Goal: Task Accomplishment & Management: Use online tool/utility

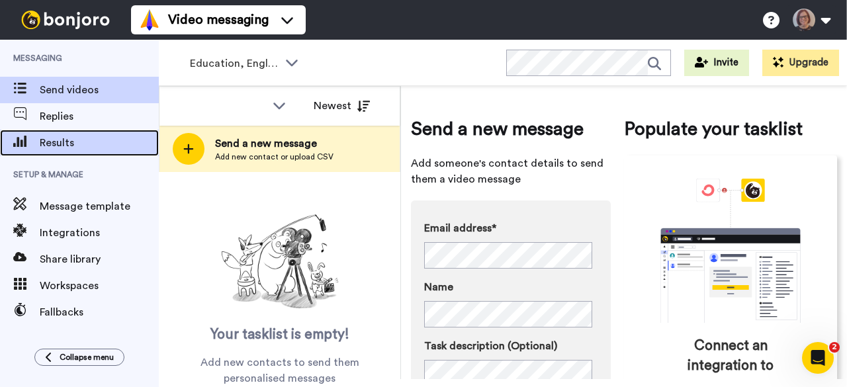
click at [84, 145] on span "Results" at bounding box center [99, 143] width 119 height 16
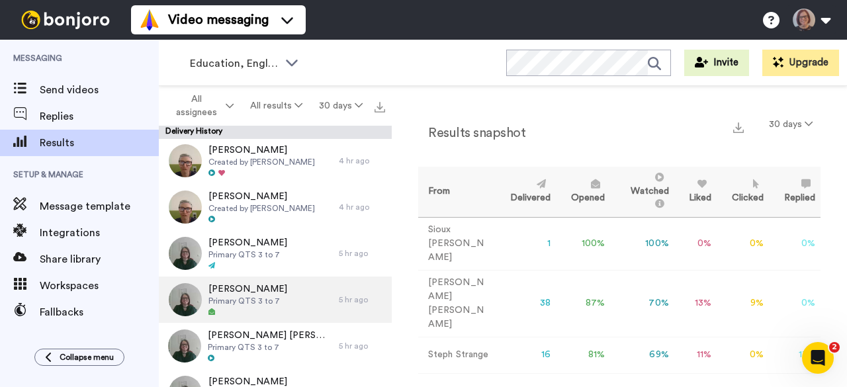
scroll to position [66, 0]
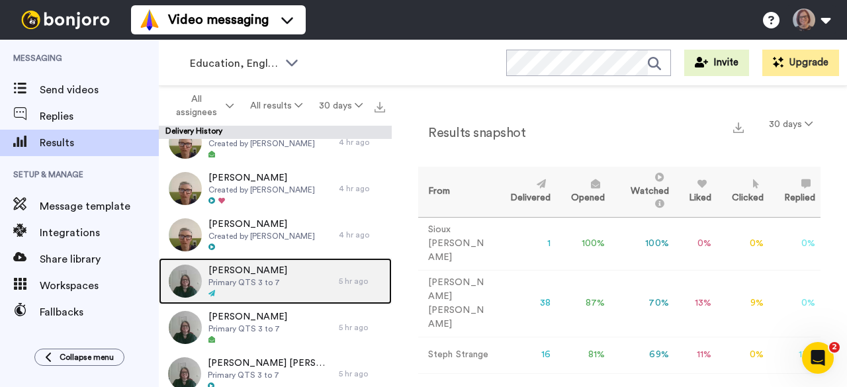
click at [189, 281] on img at bounding box center [185, 281] width 33 height 33
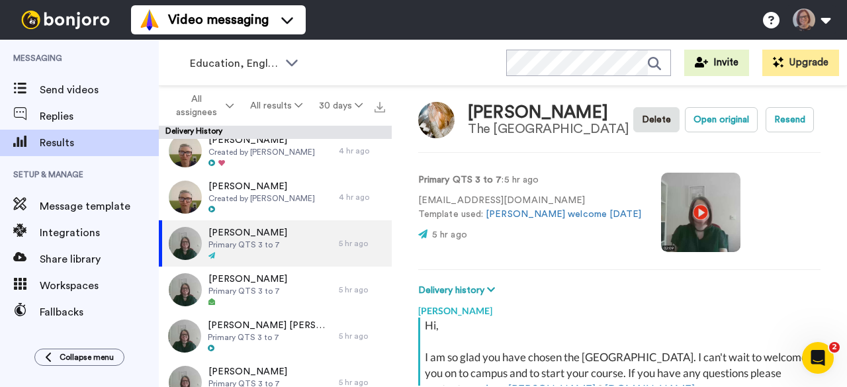
scroll to position [132, 0]
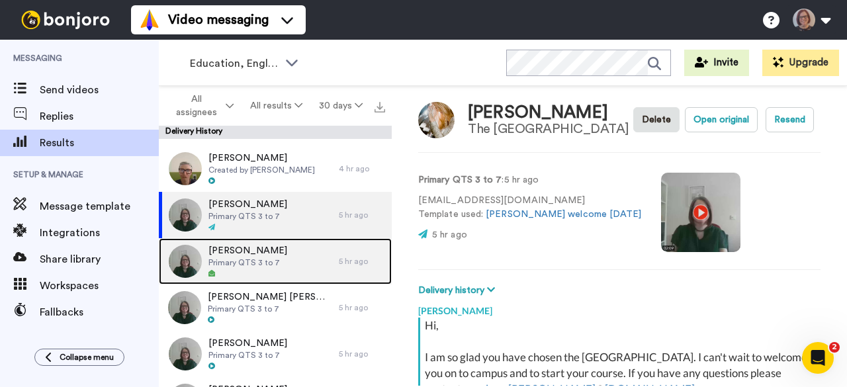
click at [184, 255] on img at bounding box center [185, 261] width 33 height 33
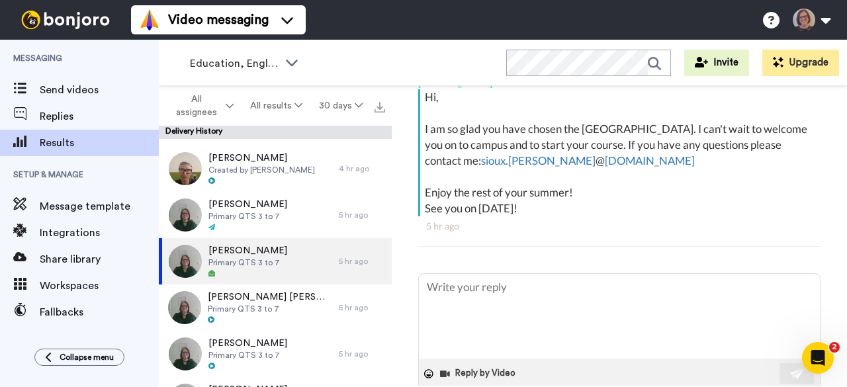
scroll to position [343, 0]
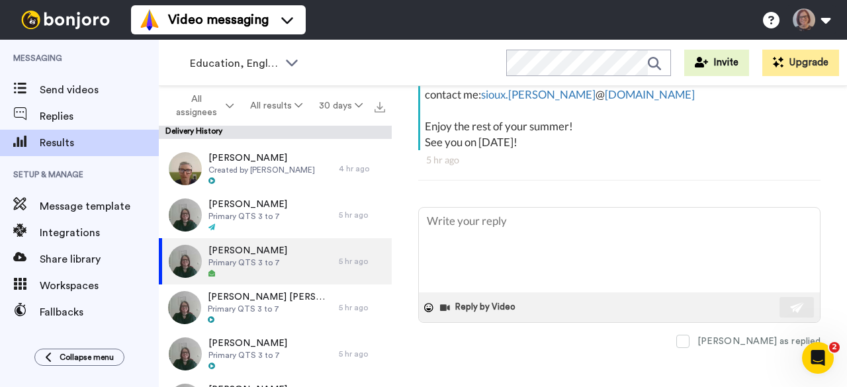
click at [820, 356] on icon "Open Intercom Messenger" at bounding box center [818, 358] width 22 height 22
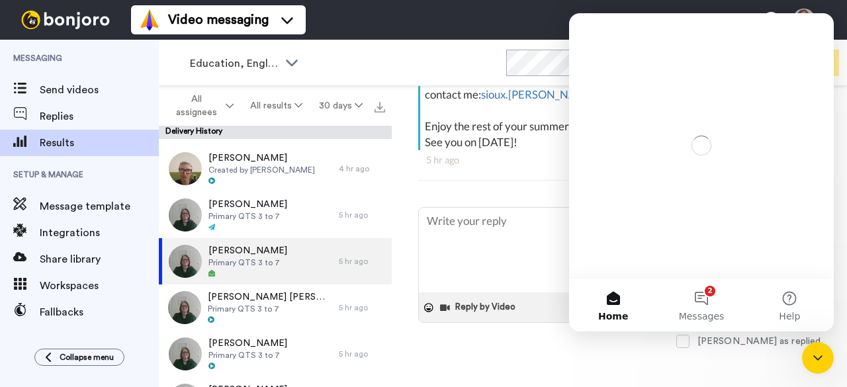
scroll to position [0, 0]
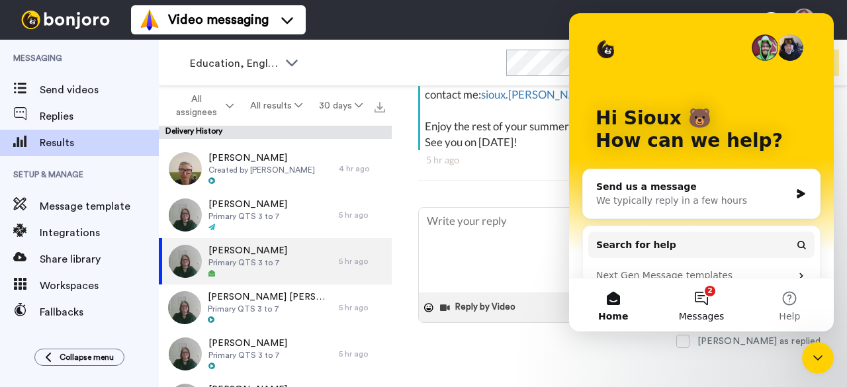
click at [702, 297] on button "2 Messages" at bounding box center [701, 305] width 88 height 53
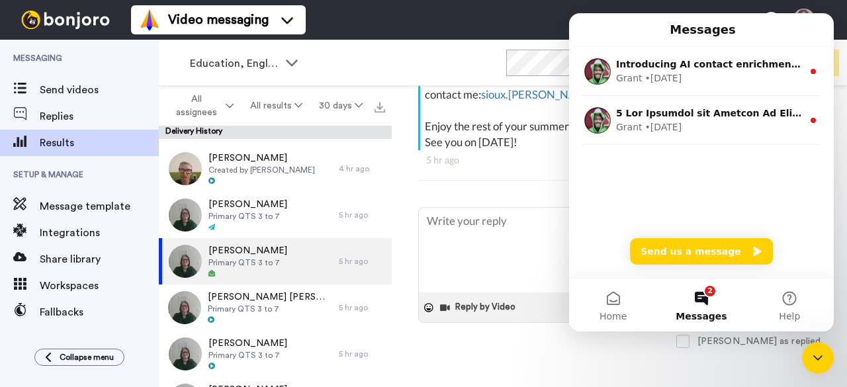
click at [652, 357] on div "Phoebee Hill Freelance Costume Crafts Artisan Delete Open original Resend Prima…" at bounding box center [619, 236] width 455 height 300
click at [823, 355] on icon "Close Intercom Messenger" at bounding box center [818, 358] width 16 height 16
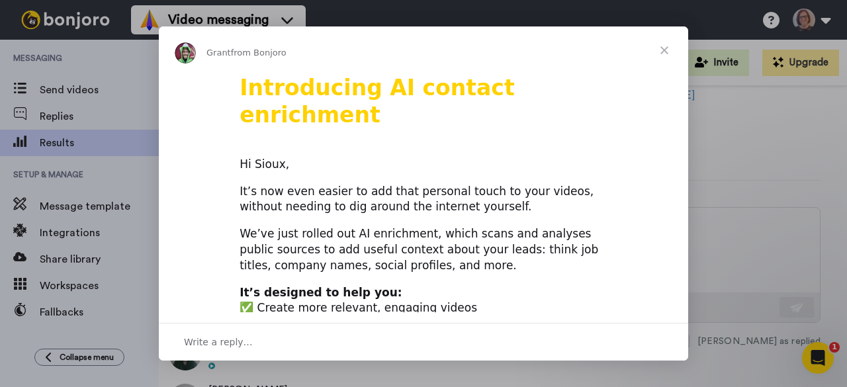
click at [669, 47] on span "Close" at bounding box center [664, 50] width 48 height 48
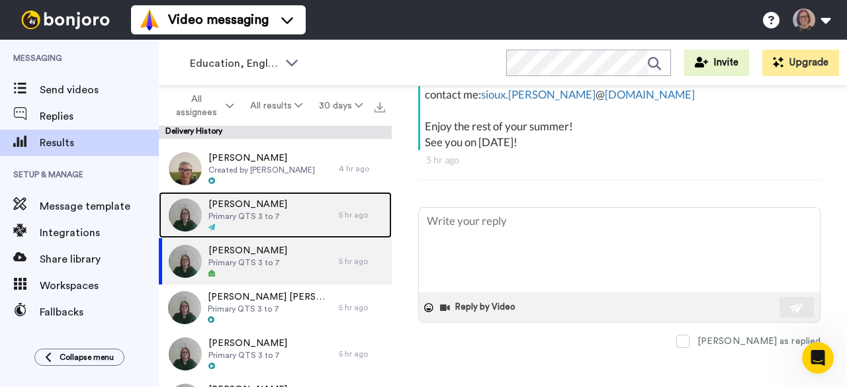
click at [193, 212] on img at bounding box center [185, 214] width 33 height 33
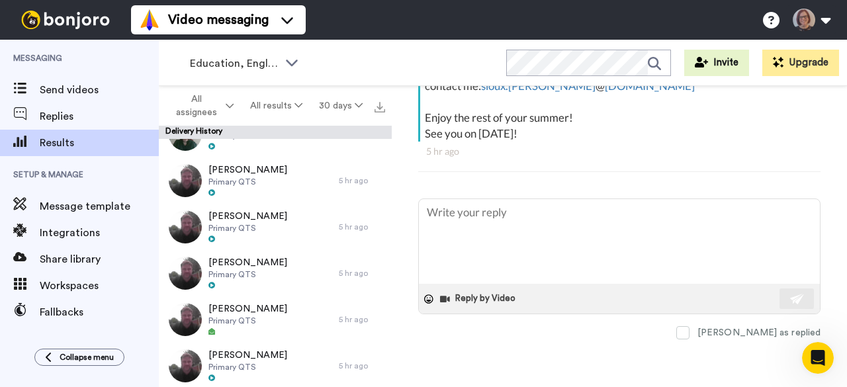
scroll to position [860, 0]
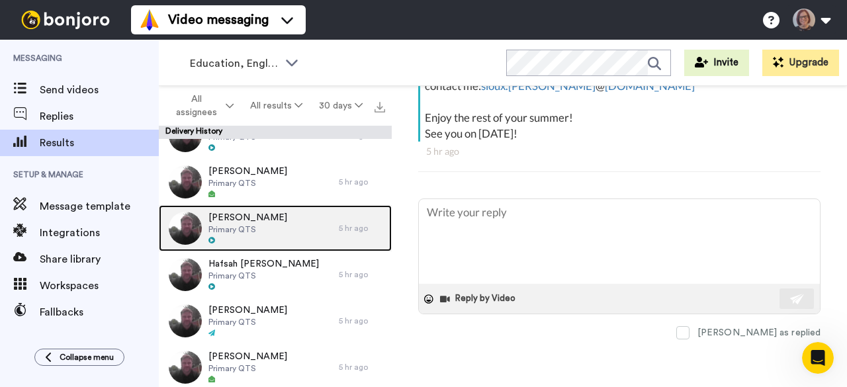
click at [228, 223] on span "Louise Woodward" at bounding box center [247, 217] width 79 height 13
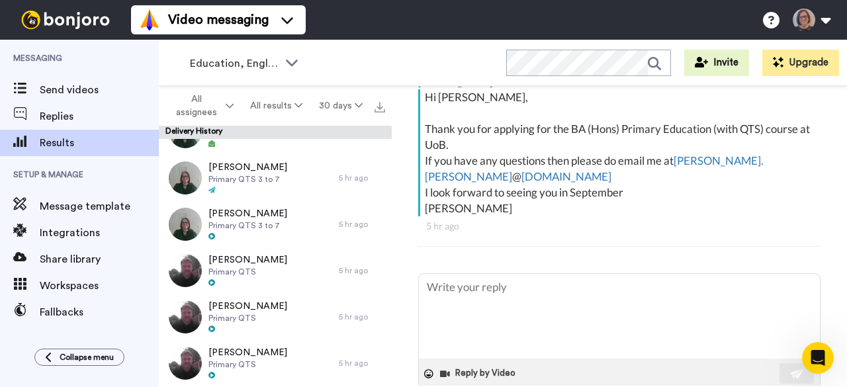
scroll to position [595, 0]
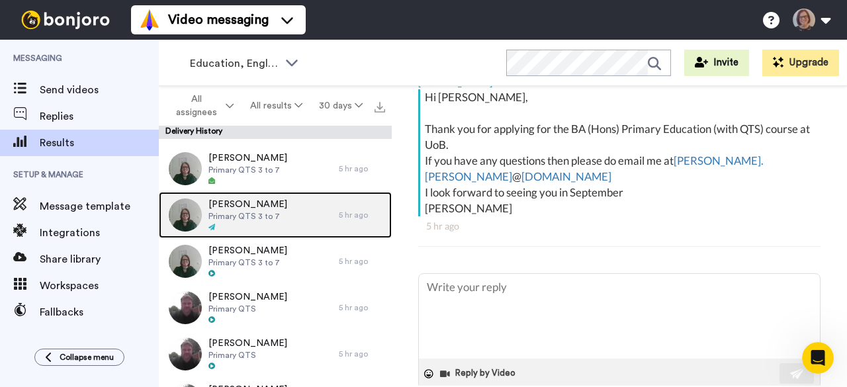
click at [253, 214] on span "Primary QTS 3 to 7" at bounding box center [247, 216] width 79 height 11
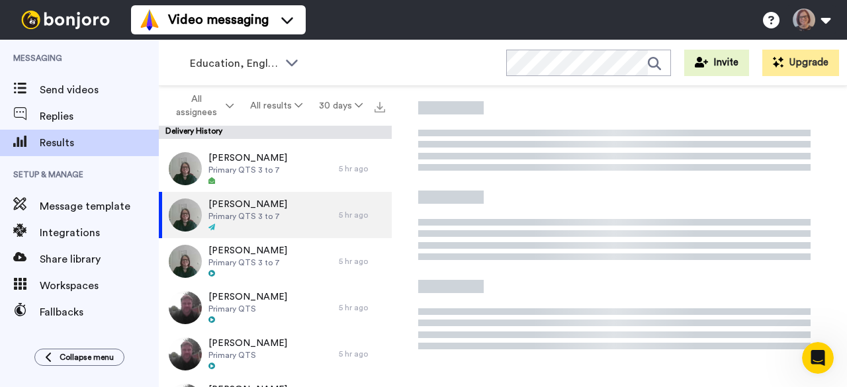
scroll to position [240, 0]
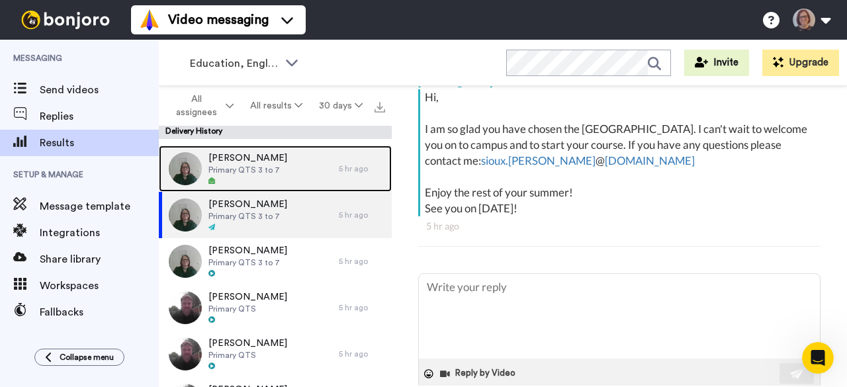
click at [253, 166] on span "Primary QTS 3 to 7" at bounding box center [247, 170] width 79 height 11
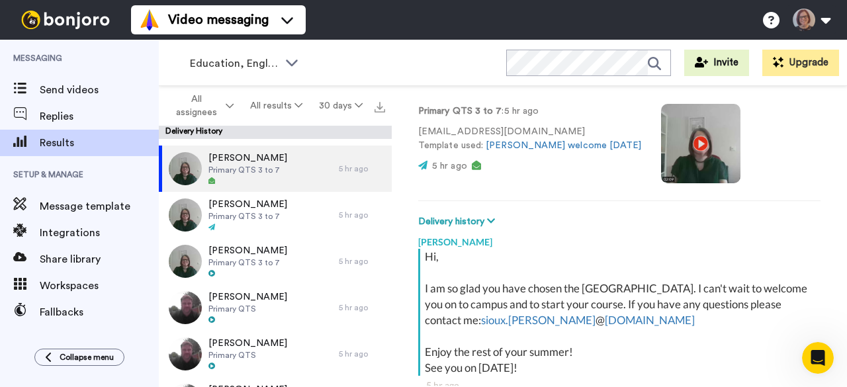
scroll to position [240, 0]
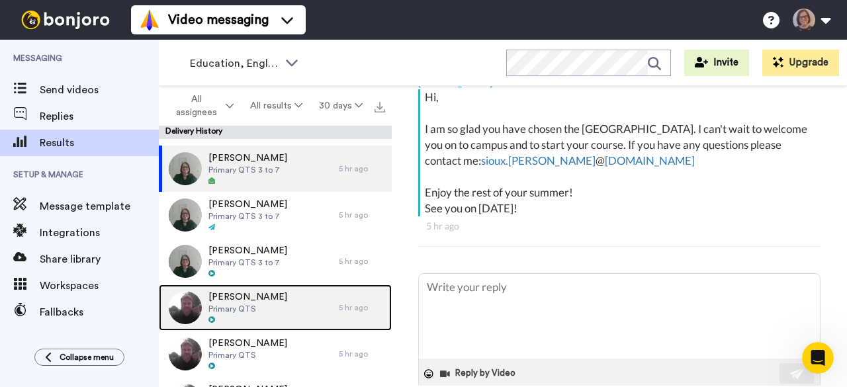
click at [239, 299] on span "Katie Sear" at bounding box center [247, 296] width 79 height 13
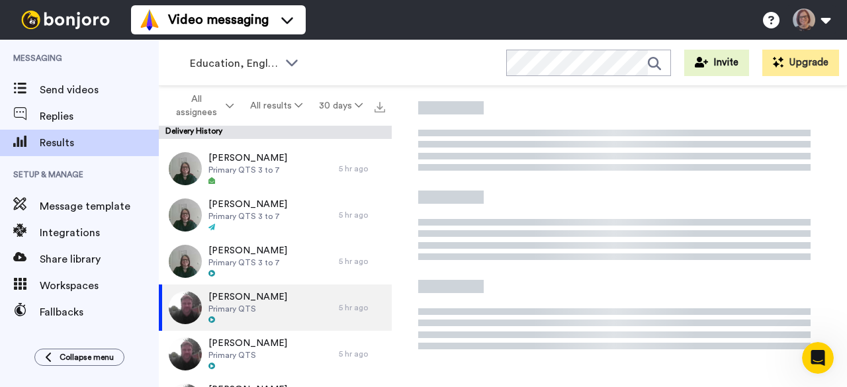
scroll to position [240, 0]
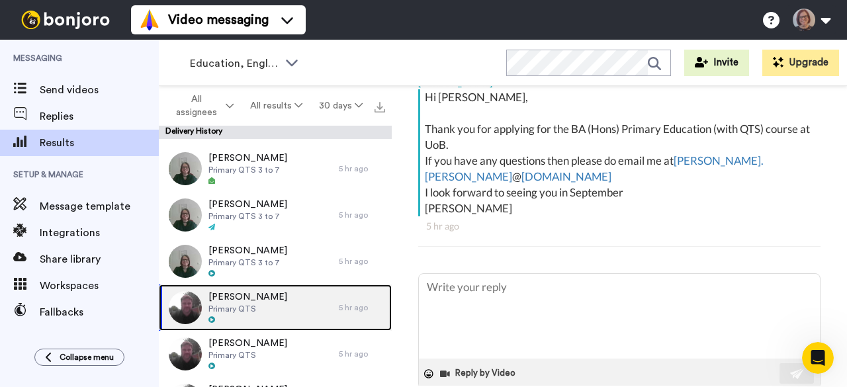
click at [189, 306] on img at bounding box center [185, 307] width 33 height 33
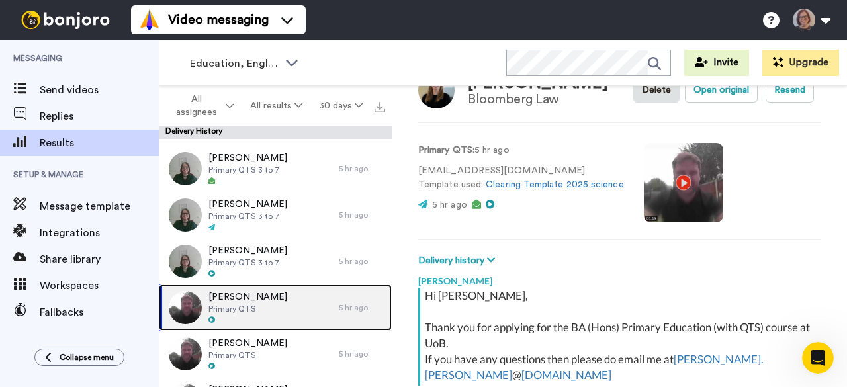
scroll to position [0, 0]
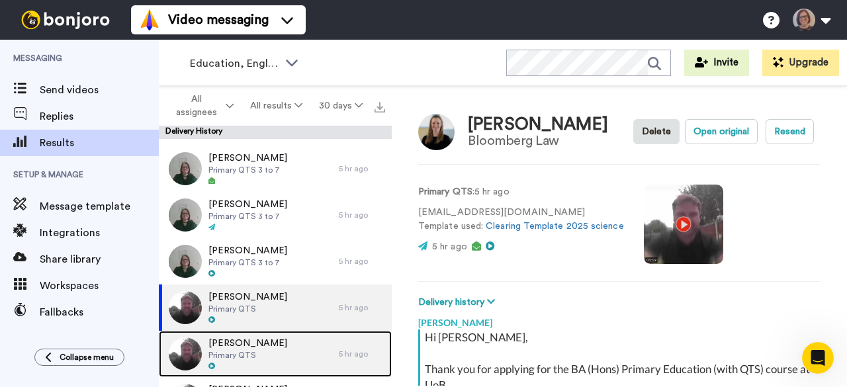
click at [195, 354] on img at bounding box center [185, 353] width 33 height 33
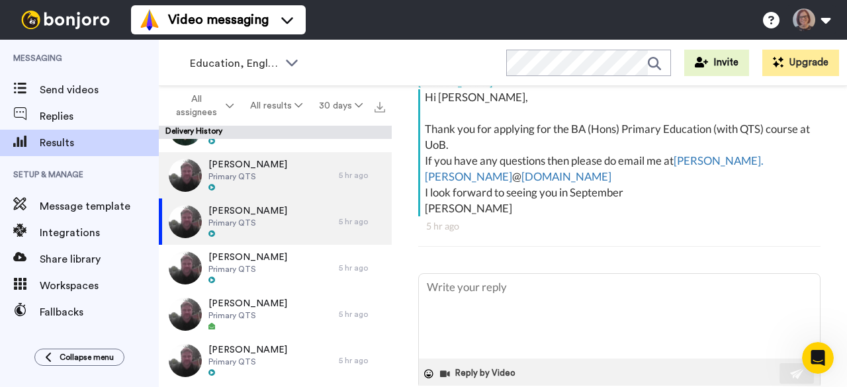
scroll to position [860, 0]
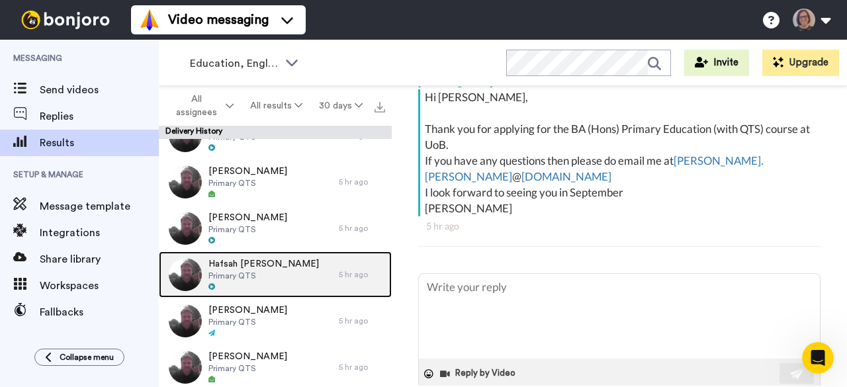
click at [192, 278] on img at bounding box center [185, 274] width 33 height 33
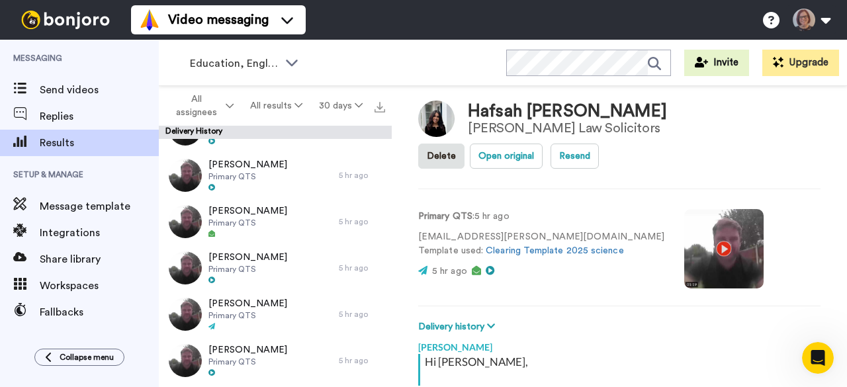
scroll to position [1257, 0]
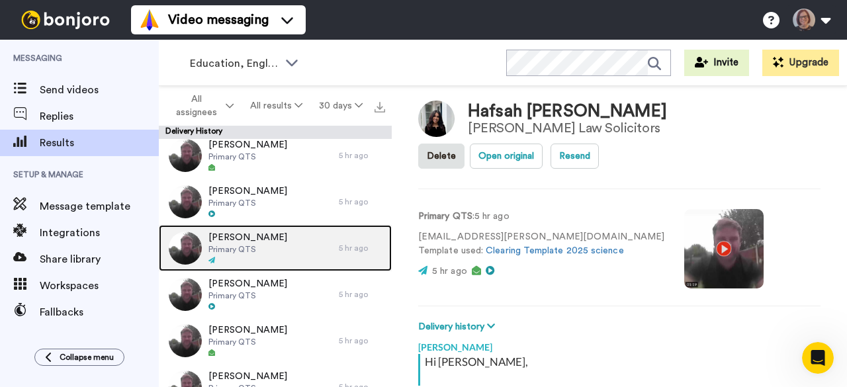
click at [179, 248] on img at bounding box center [185, 248] width 33 height 33
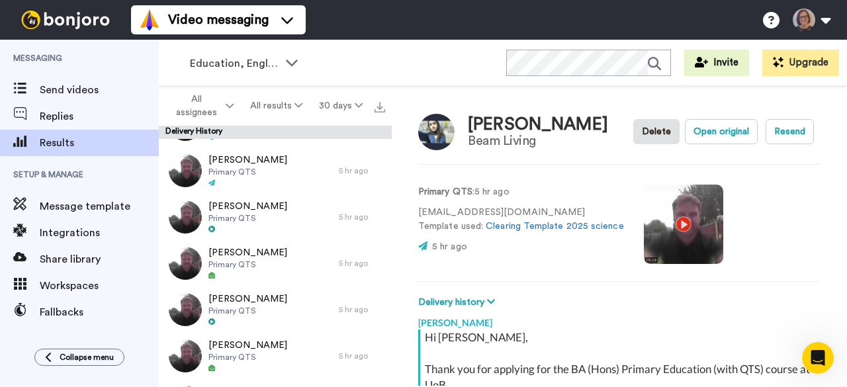
scroll to position [1522, 0]
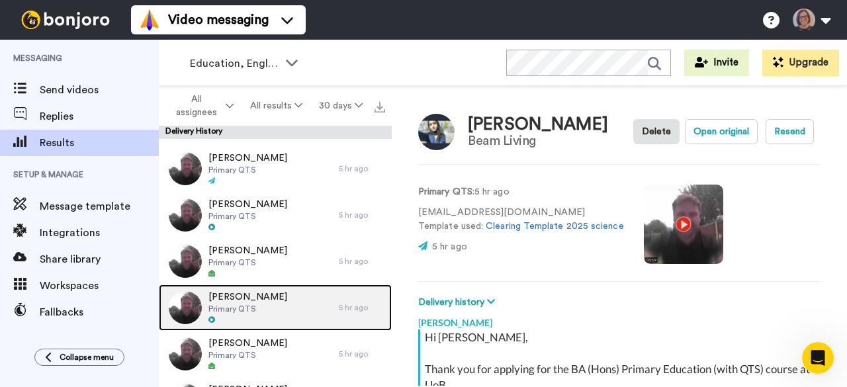
click at [195, 310] on img at bounding box center [185, 307] width 33 height 33
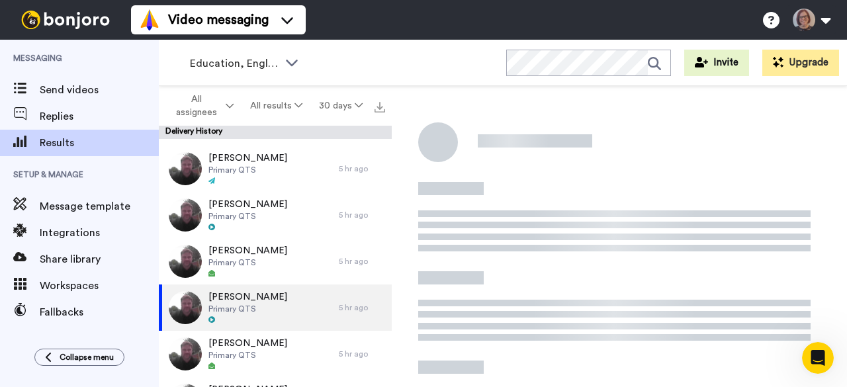
type textarea "x"
